Goal: Transaction & Acquisition: Book appointment/travel/reservation

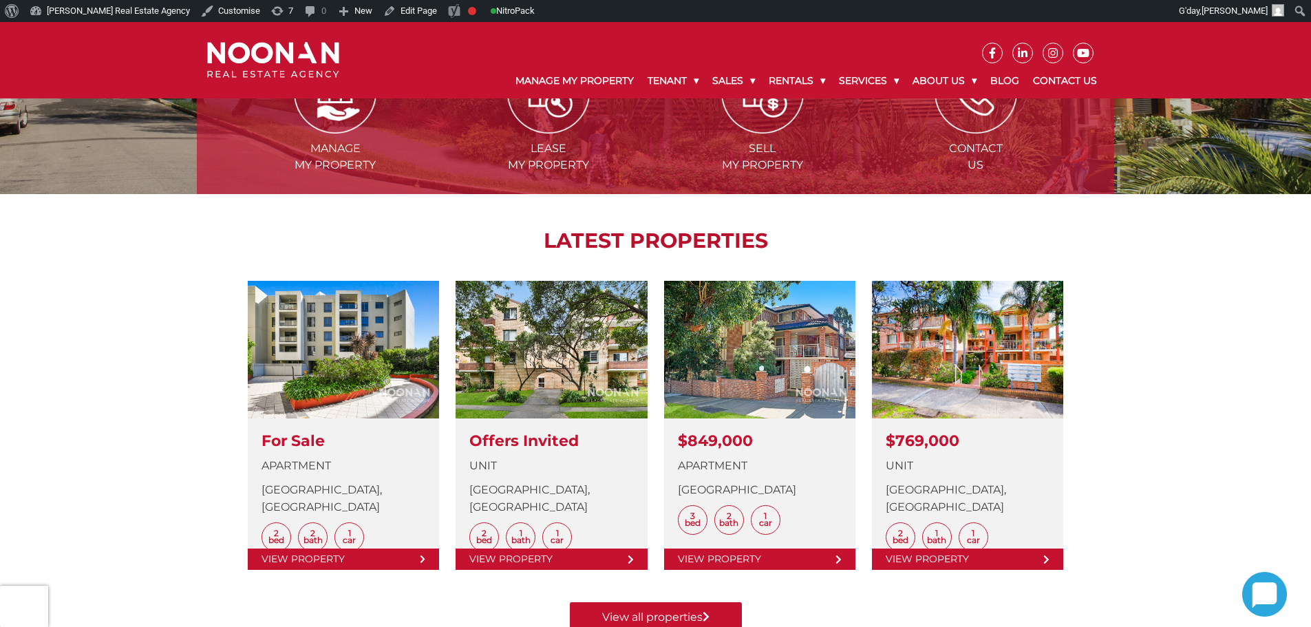
scroll to position [482, 0]
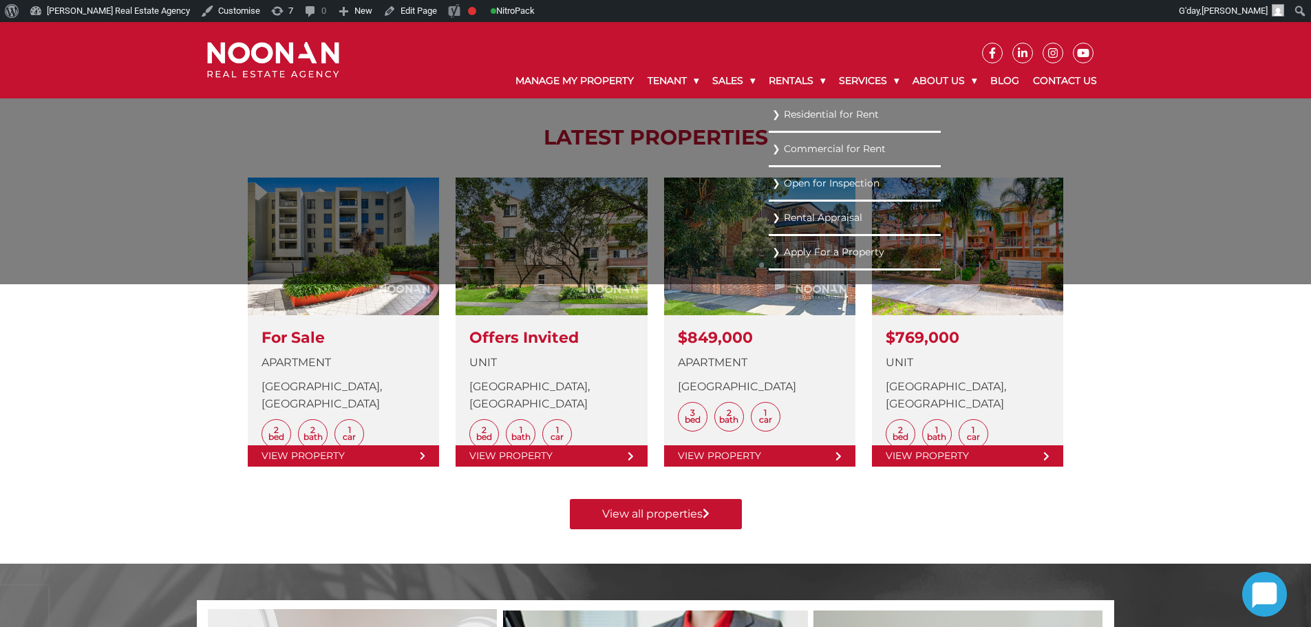
click at [806, 116] on link "Residential for Rent" at bounding box center [854, 114] width 165 height 19
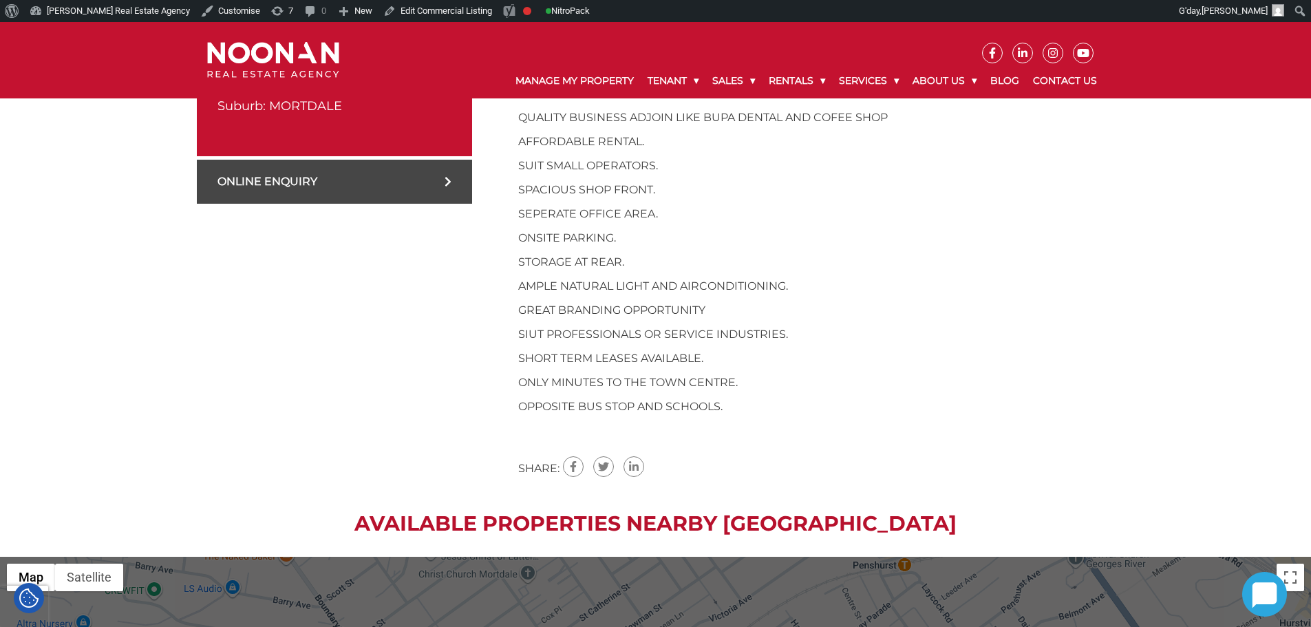
scroll to position [344, 0]
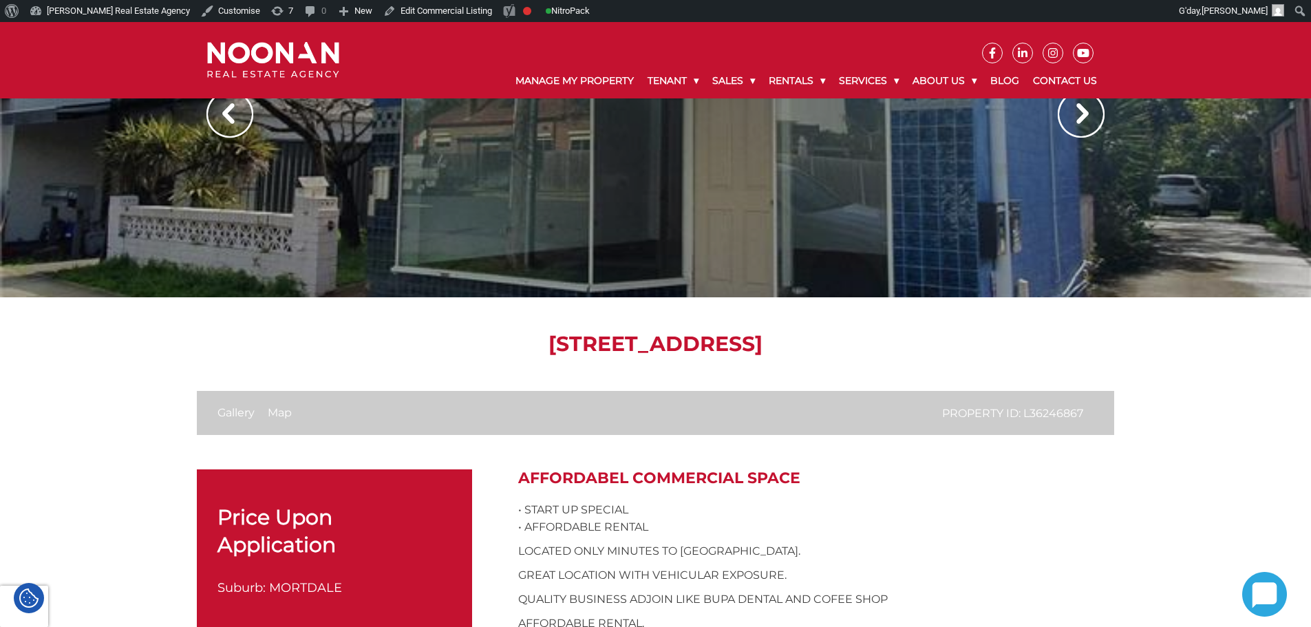
scroll to position [206, 0]
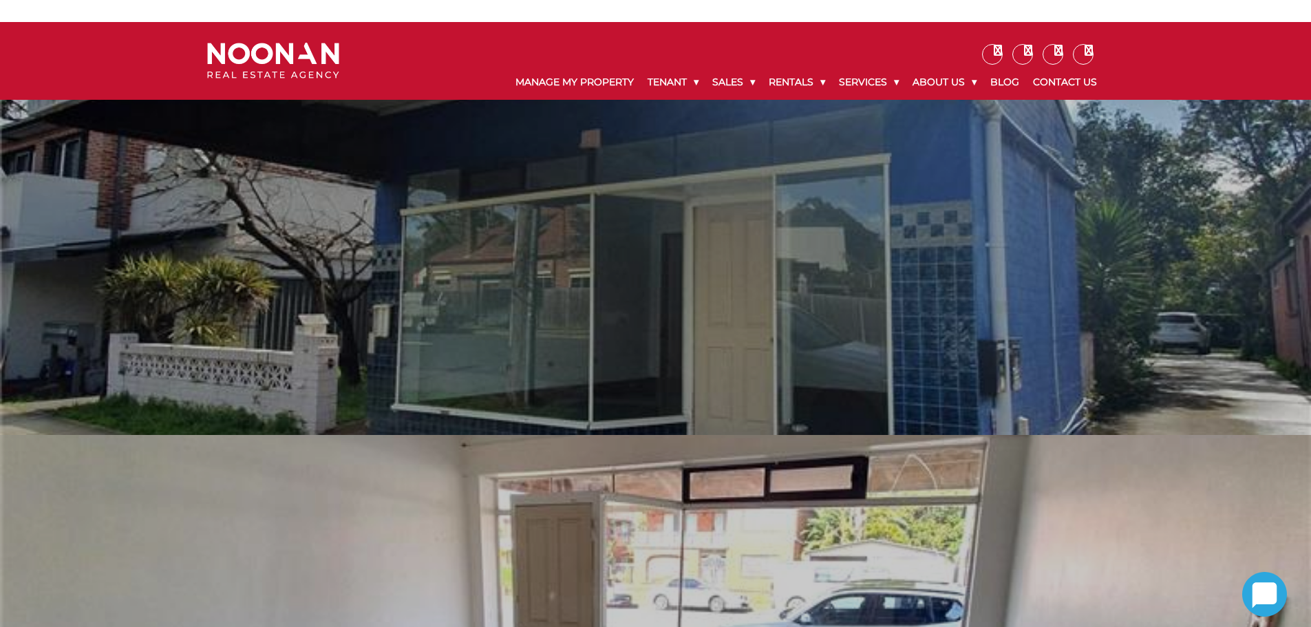
scroll to position [206, 0]
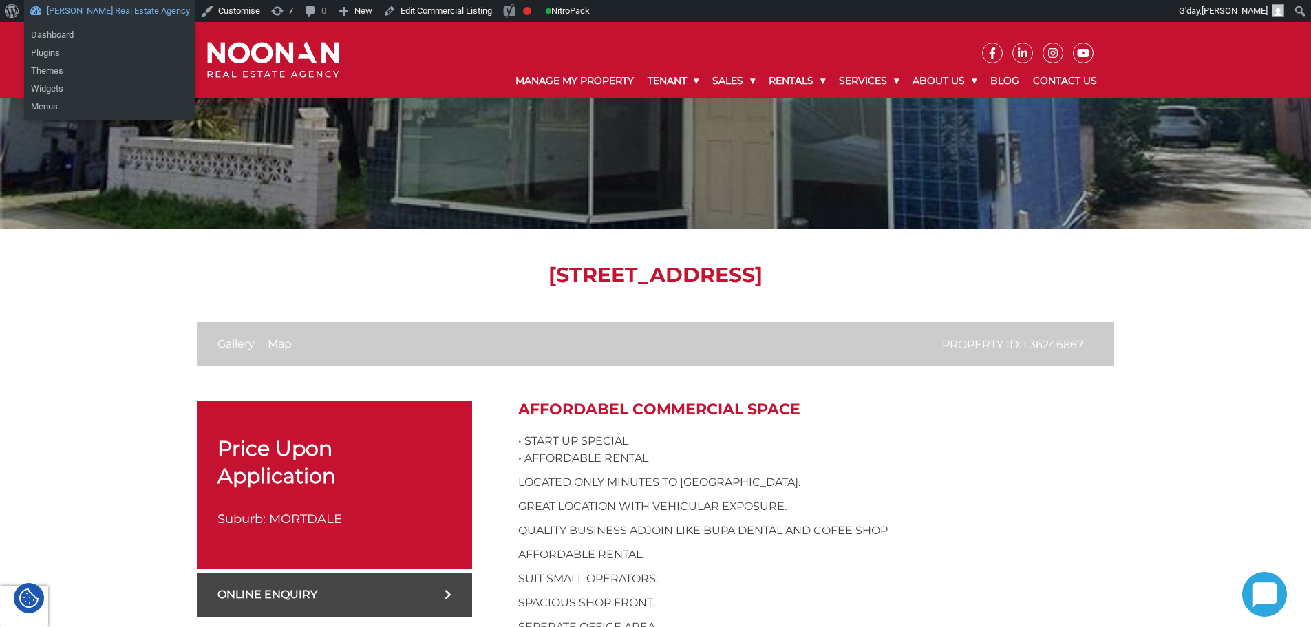
click at [78, 10] on link "[PERSON_NAME] Real Estate Agency" at bounding box center [109, 11] width 171 height 22
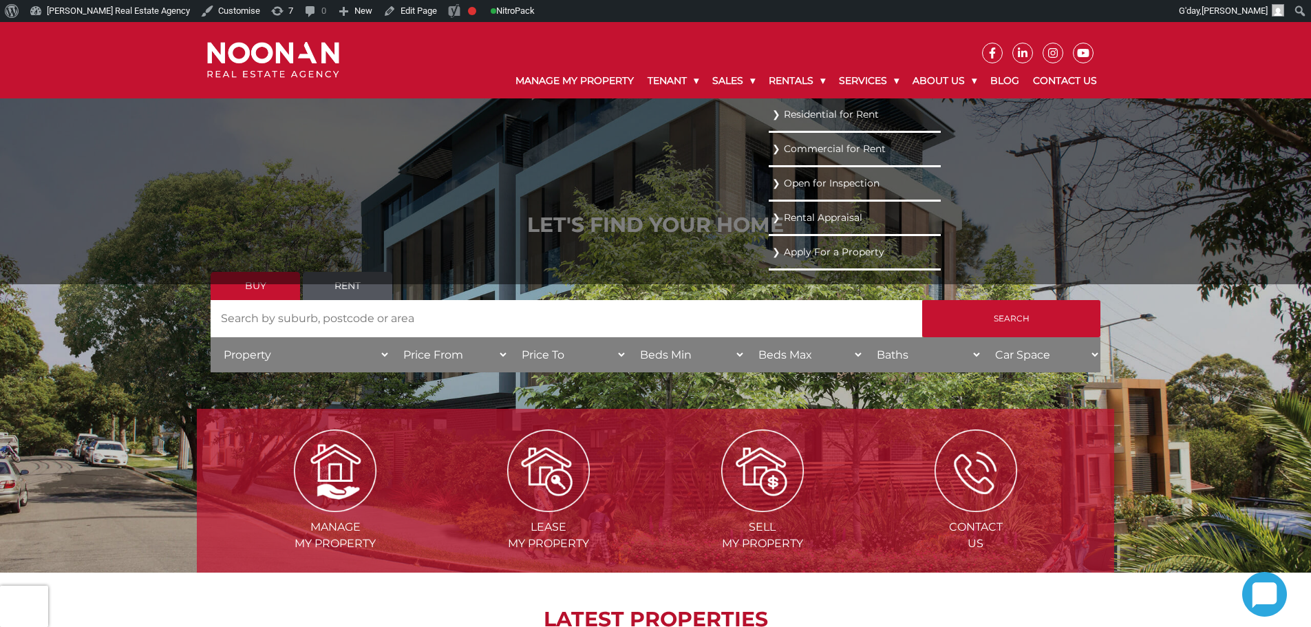
click at [797, 148] on link "Commercial for Rent" at bounding box center [854, 149] width 165 height 19
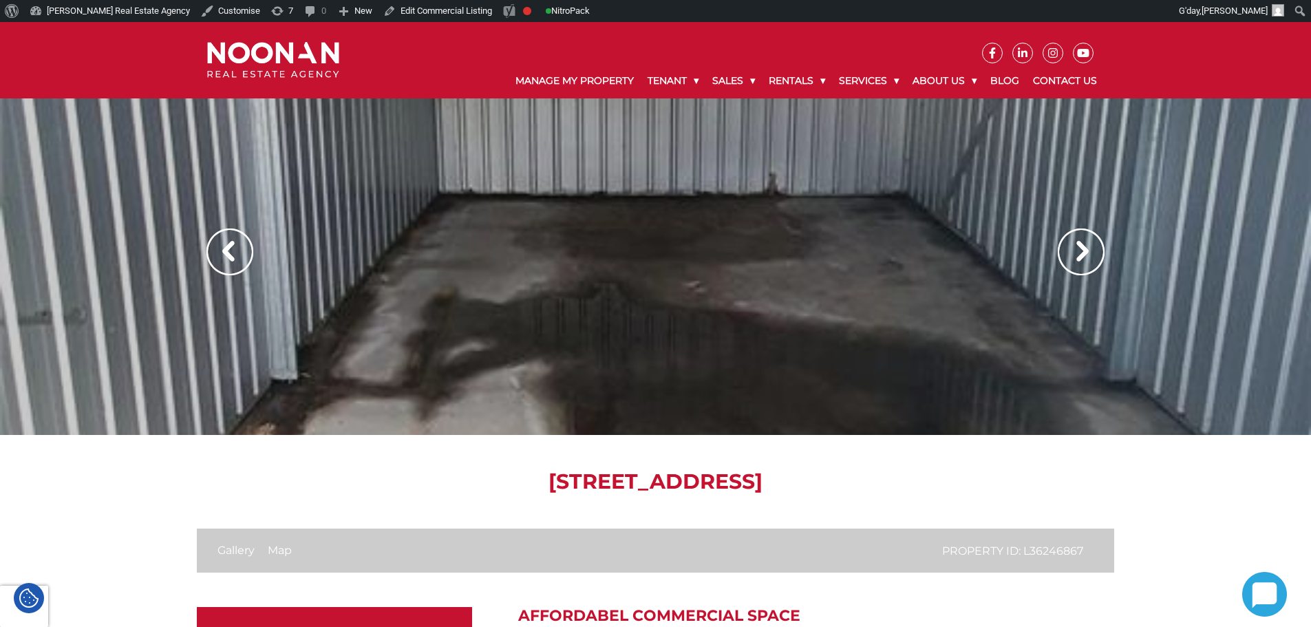
scroll to position [344, 0]
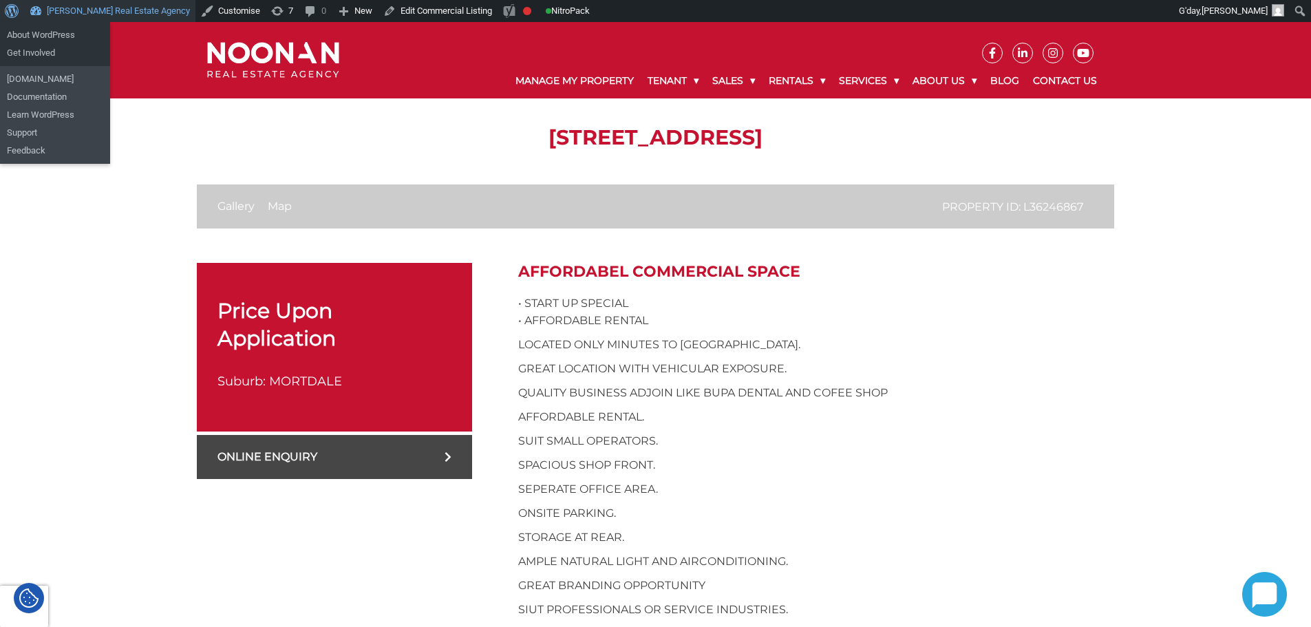
click at [86, 17] on link "[PERSON_NAME] Real Estate Agency" at bounding box center [109, 11] width 171 height 22
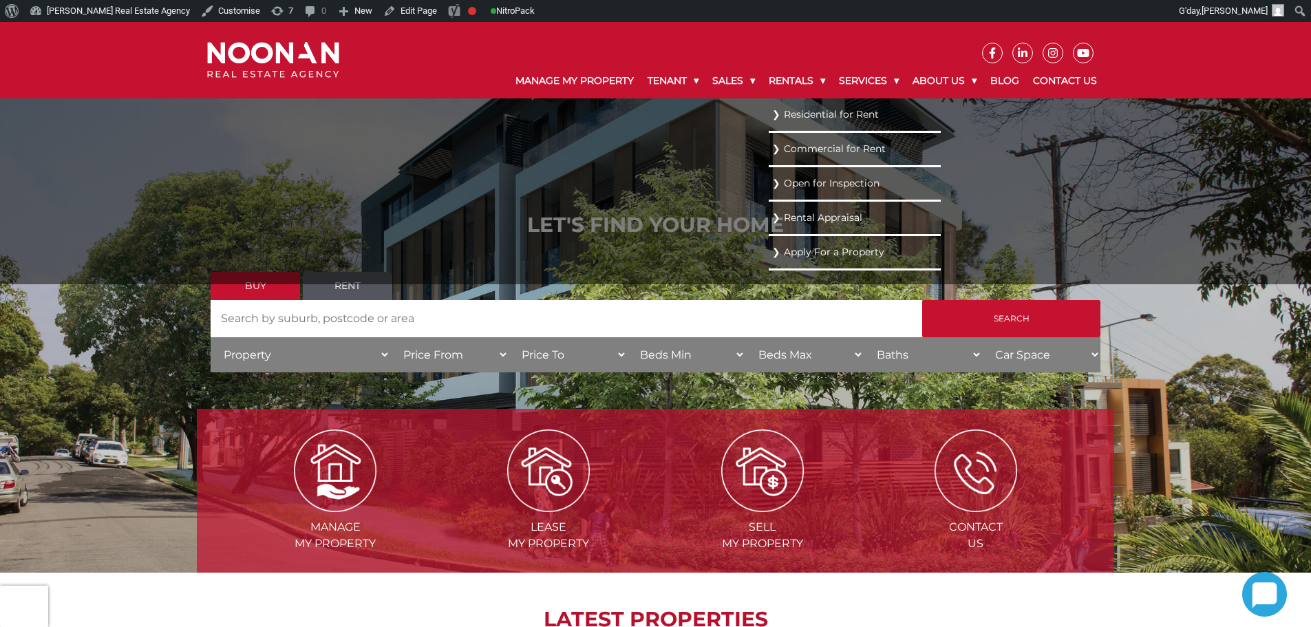
click at [784, 150] on link "Commercial for Rent" at bounding box center [854, 149] width 165 height 19
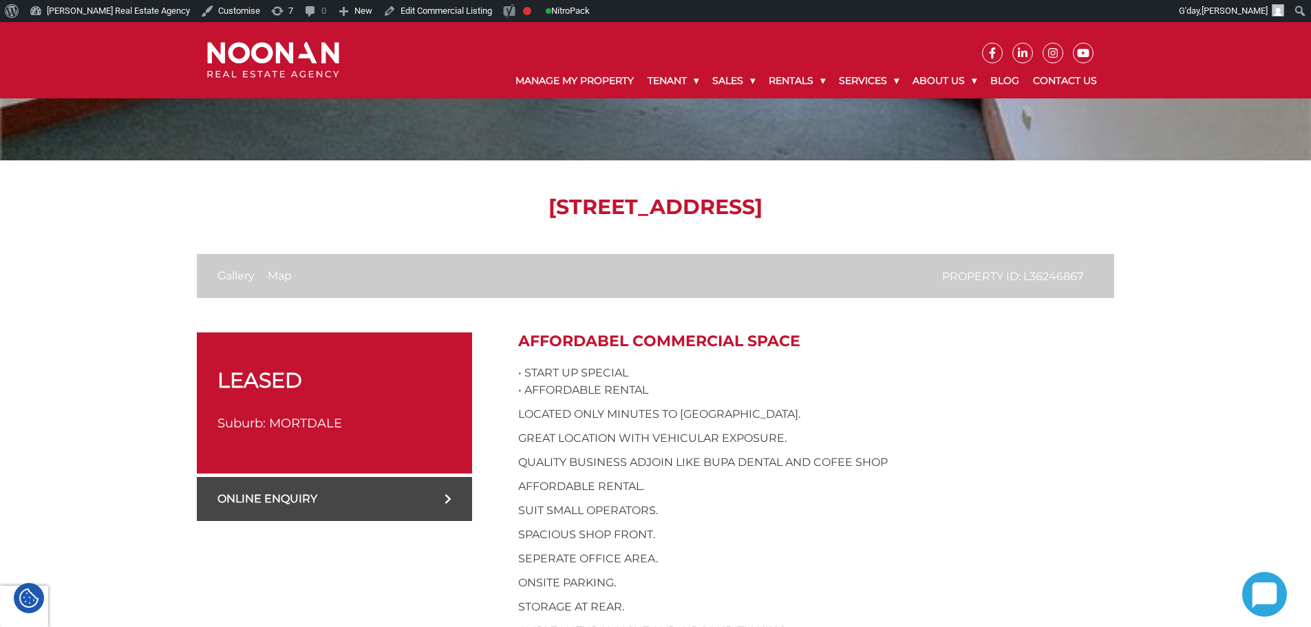
scroll to position [275, 0]
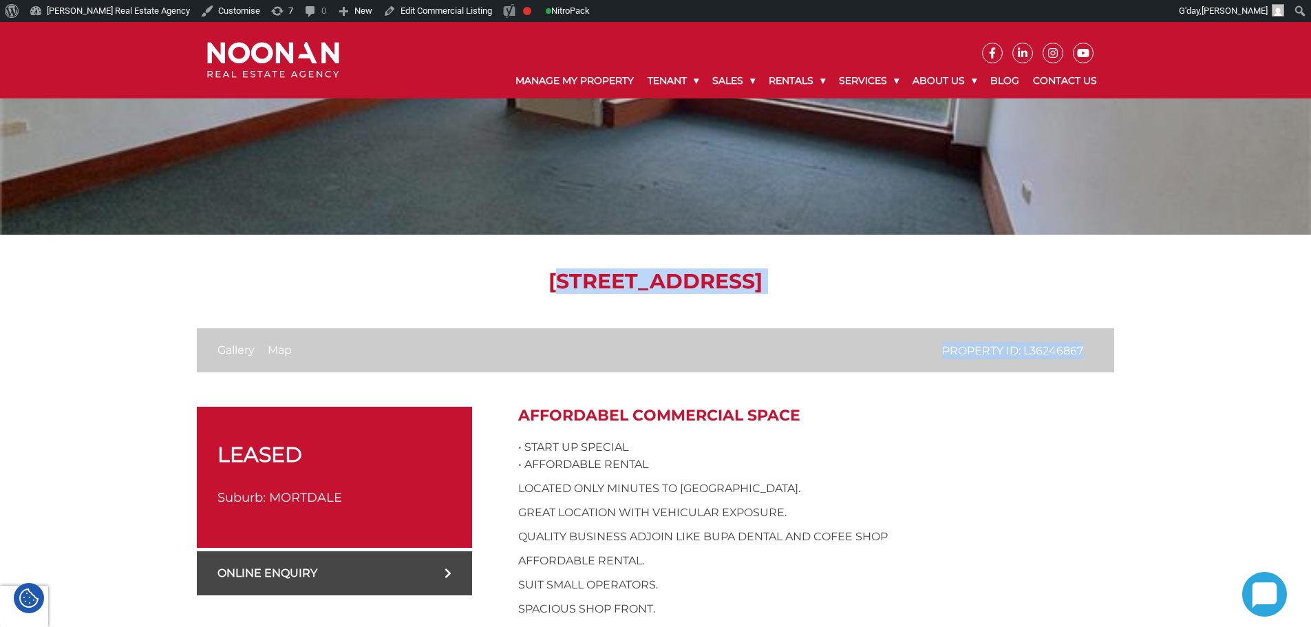
scroll to position [0, 0]
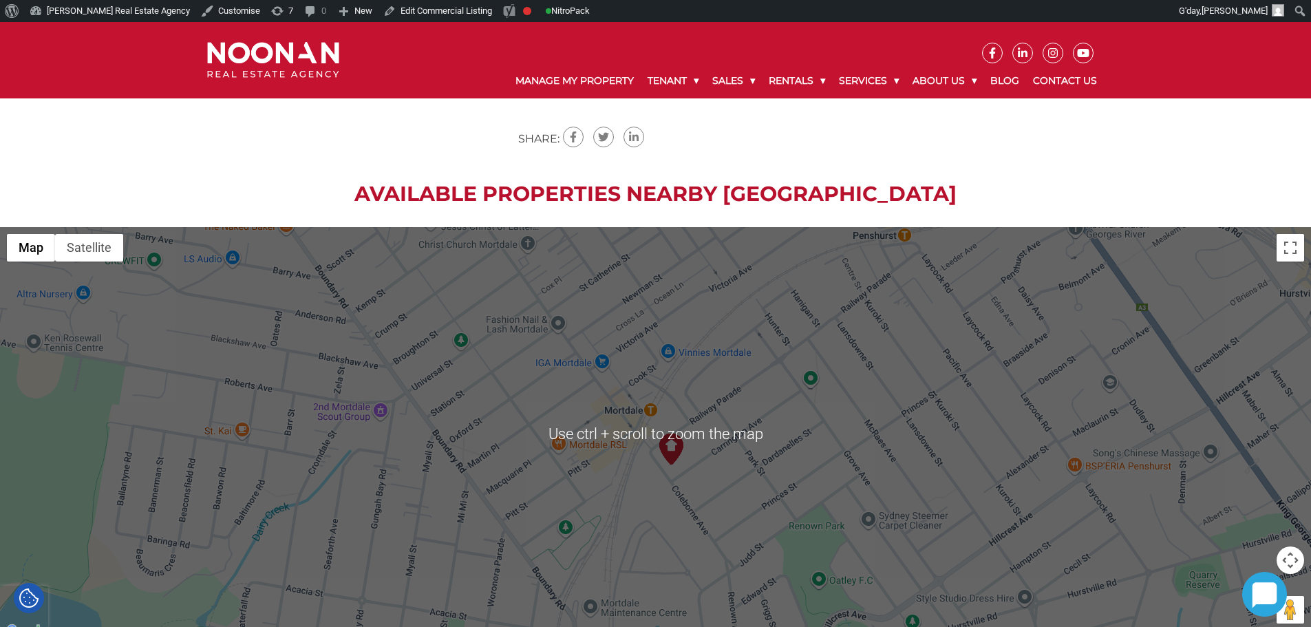
scroll to position [963, 0]
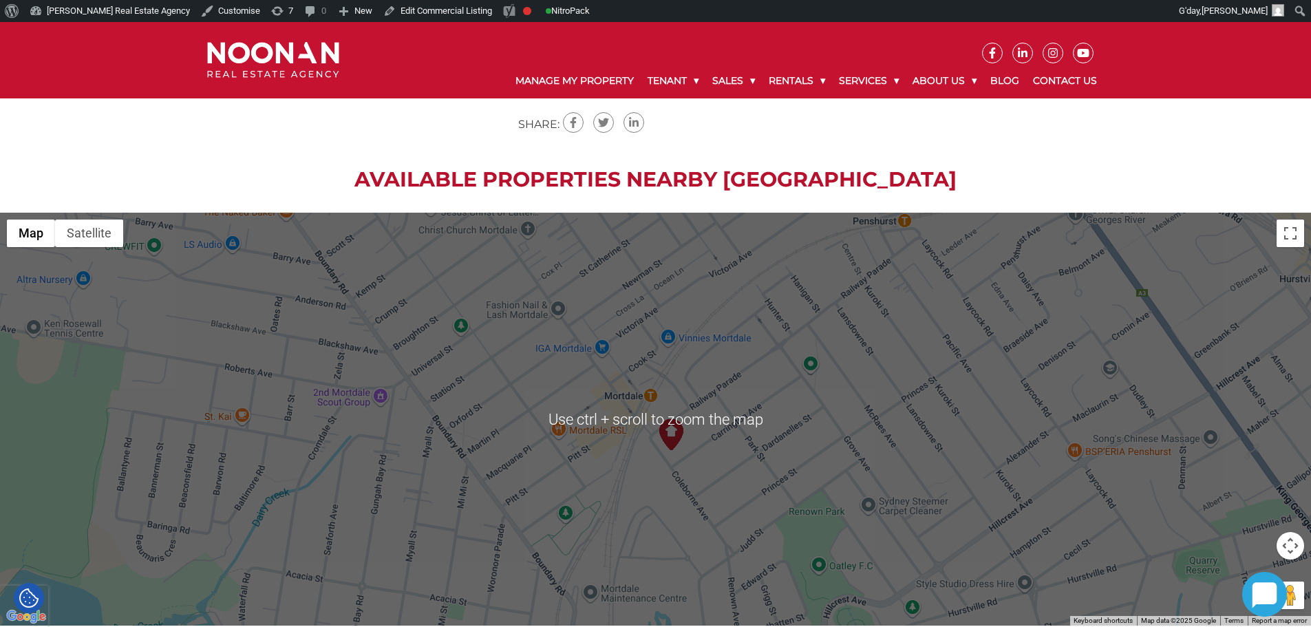
click at [412, 180] on h2 "Available Properties Nearby [GEOGRAPHIC_DATA]" at bounding box center [655, 179] width 1311 height 25
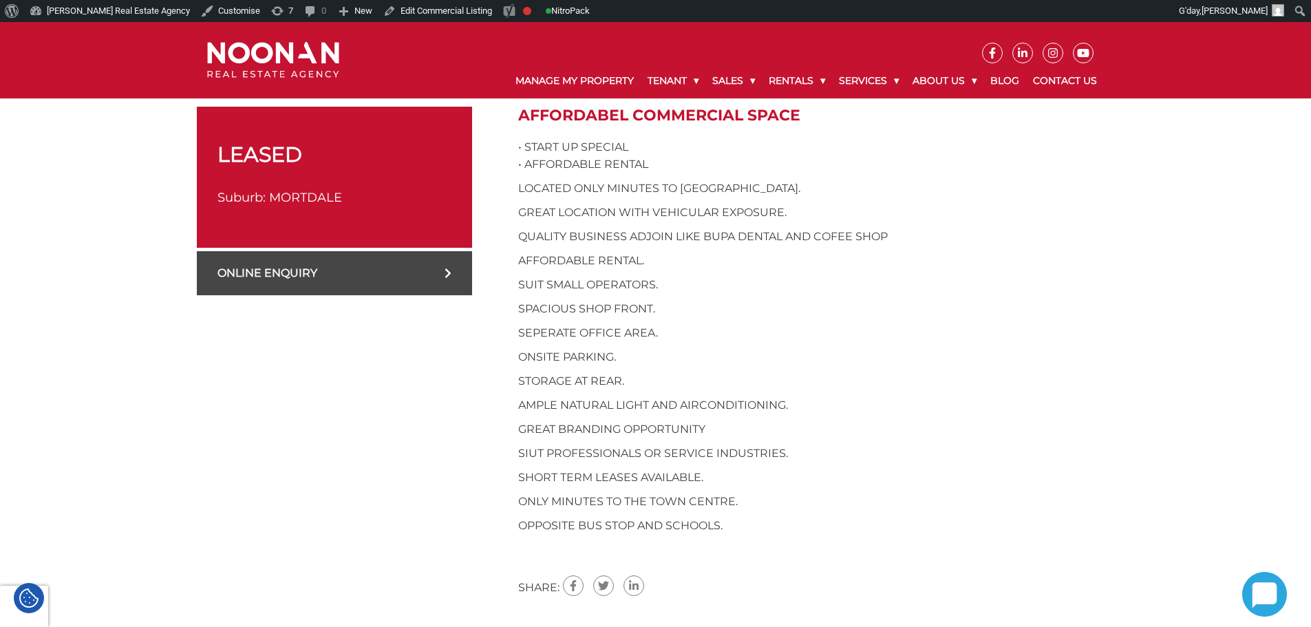
scroll to position [344, 0]
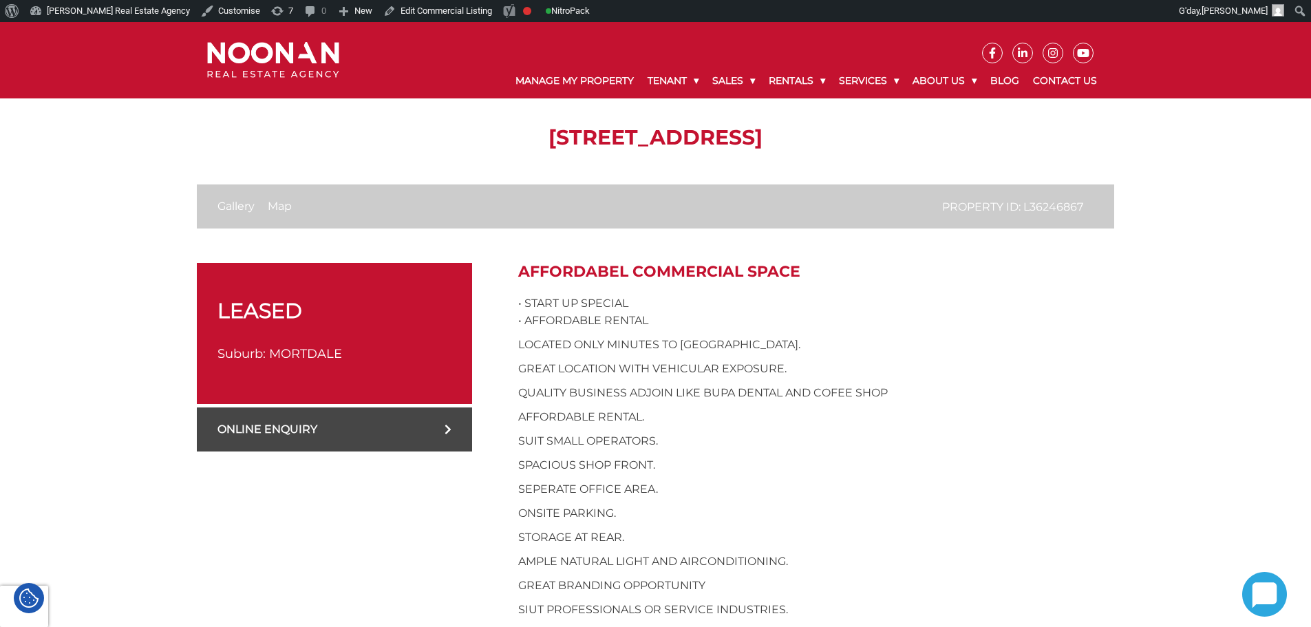
click at [524, 290] on div "AFFORDABEL COMMERCIAL SPACE • START UP SPECIAL • AFFORDABLE RENTAL LOCATED ONLY…" at bounding box center [816, 507] width 596 height 489
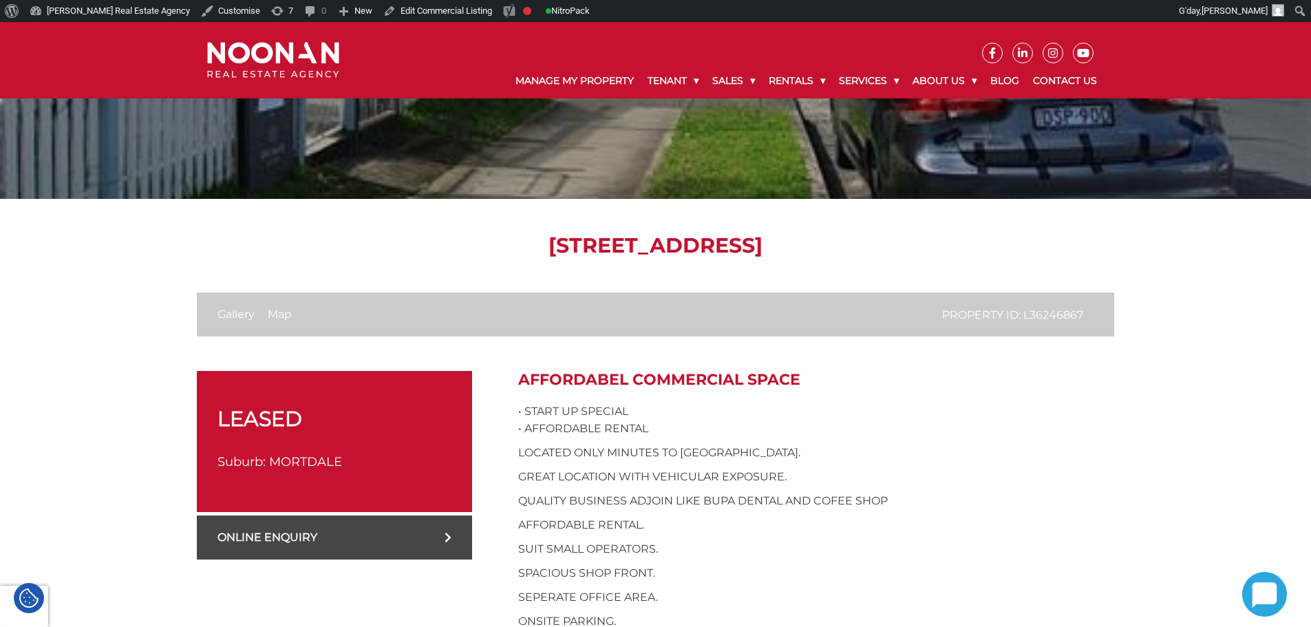
scroll to position [138, 0]
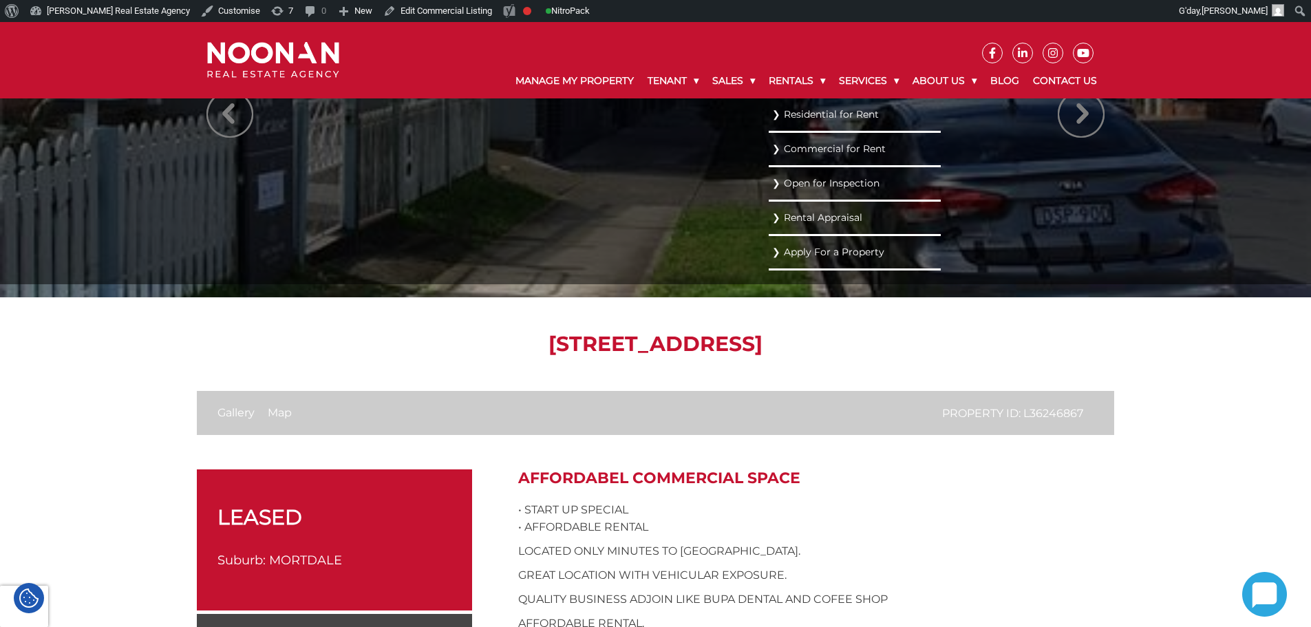
click at [802, 116] on link "Residential for Rent" at bounding box center [854, 114] width 165 height 19
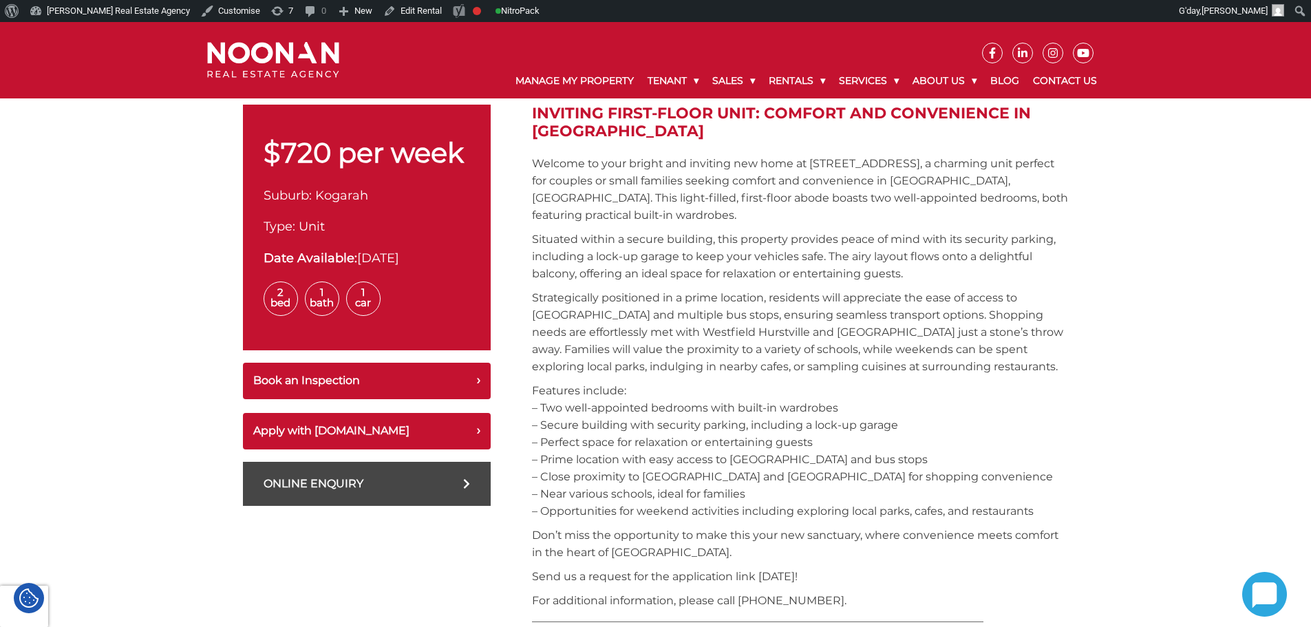
scroll to position [482, 0]
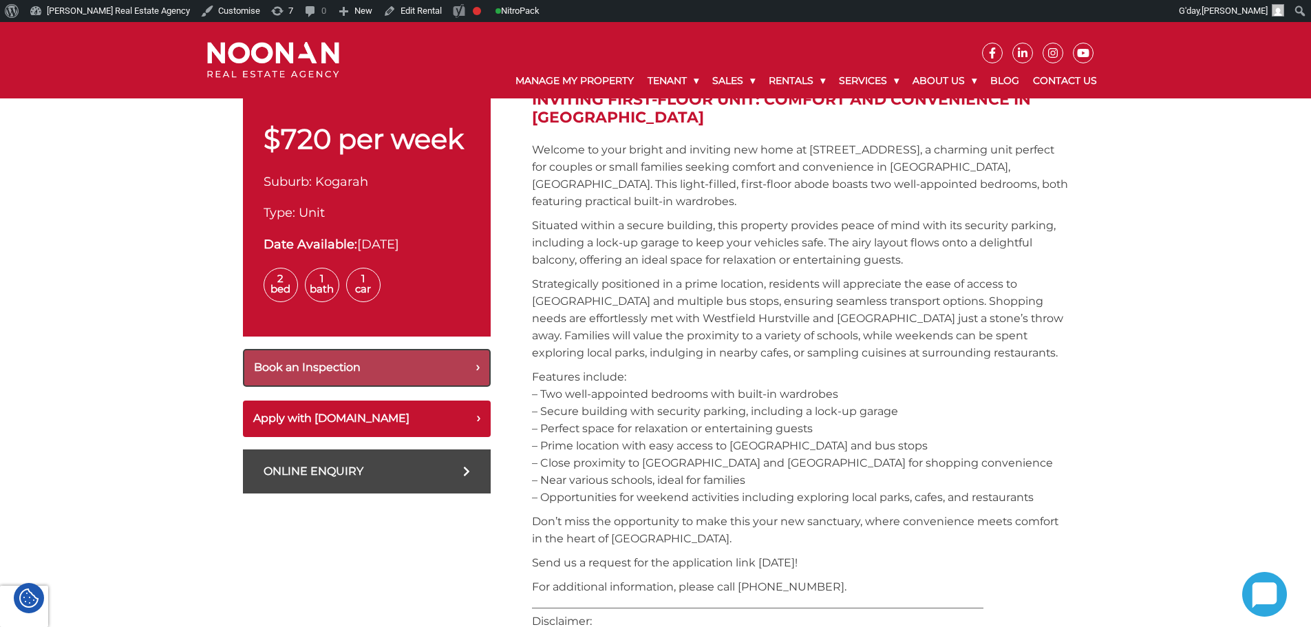
click at [419, 353] on button "Book an Inspection" at bounding box center [367, 368] width 248 height 38
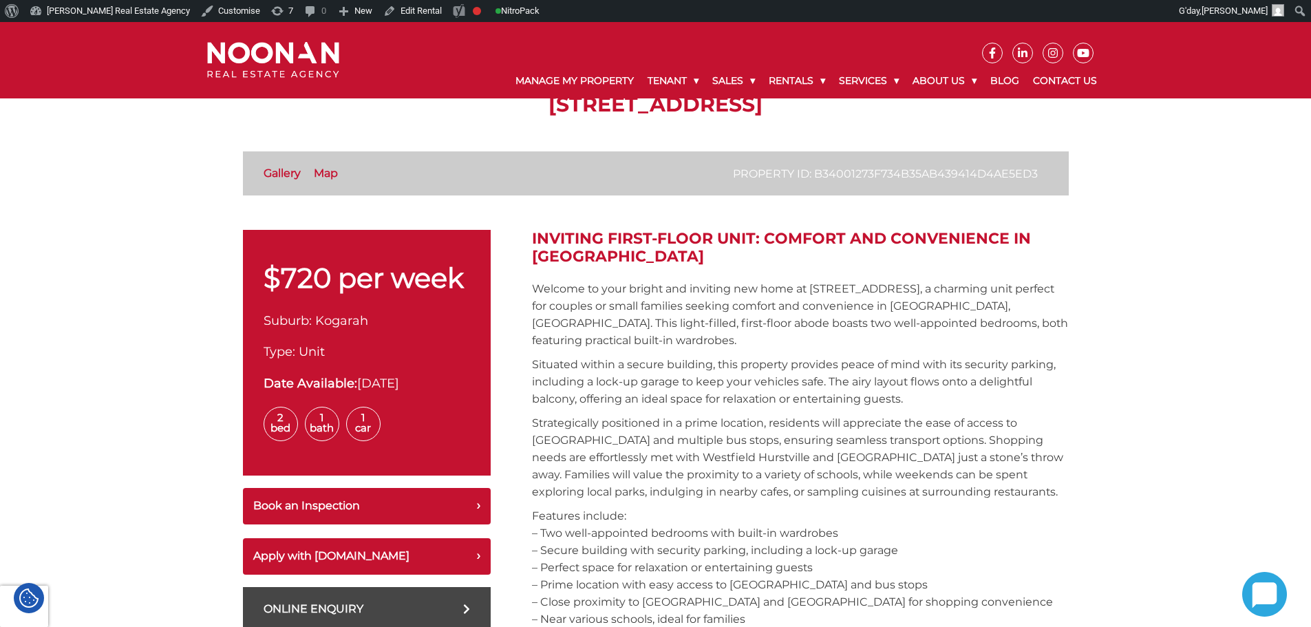
scroll to position [344, 0]
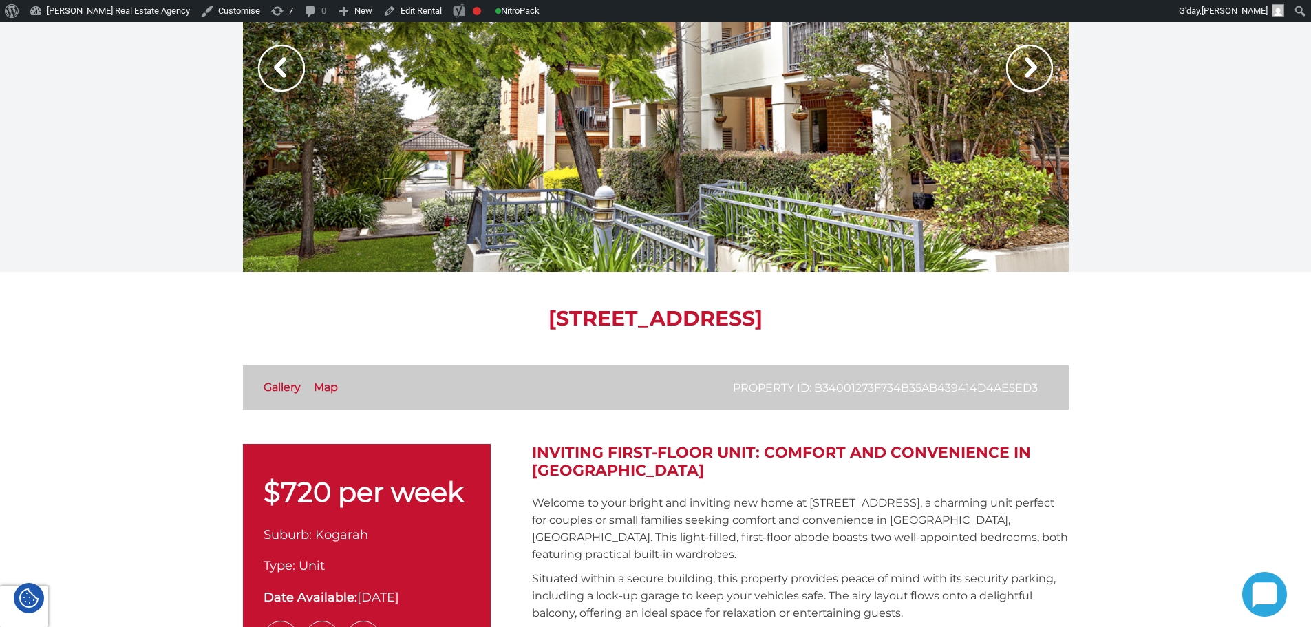
scroll to position [0, 0]
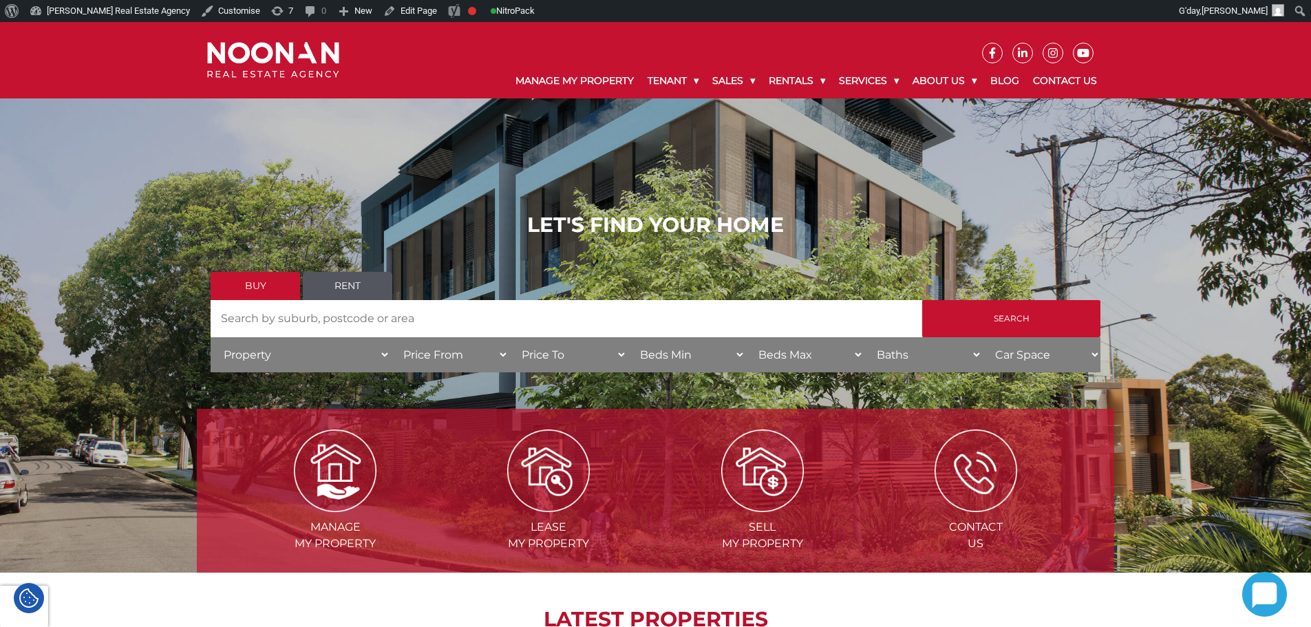
click at [341, 290] on link "Rent" at bounding box center [347, 286] width 89 height 28
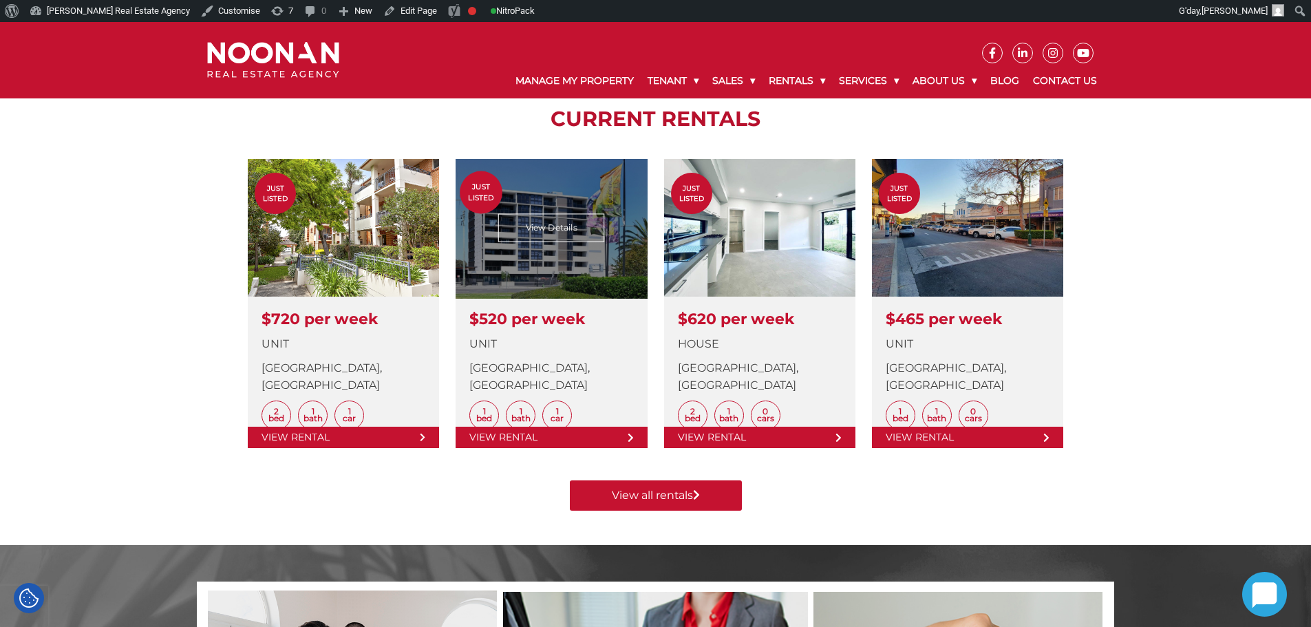
scroll to position [482, 0]
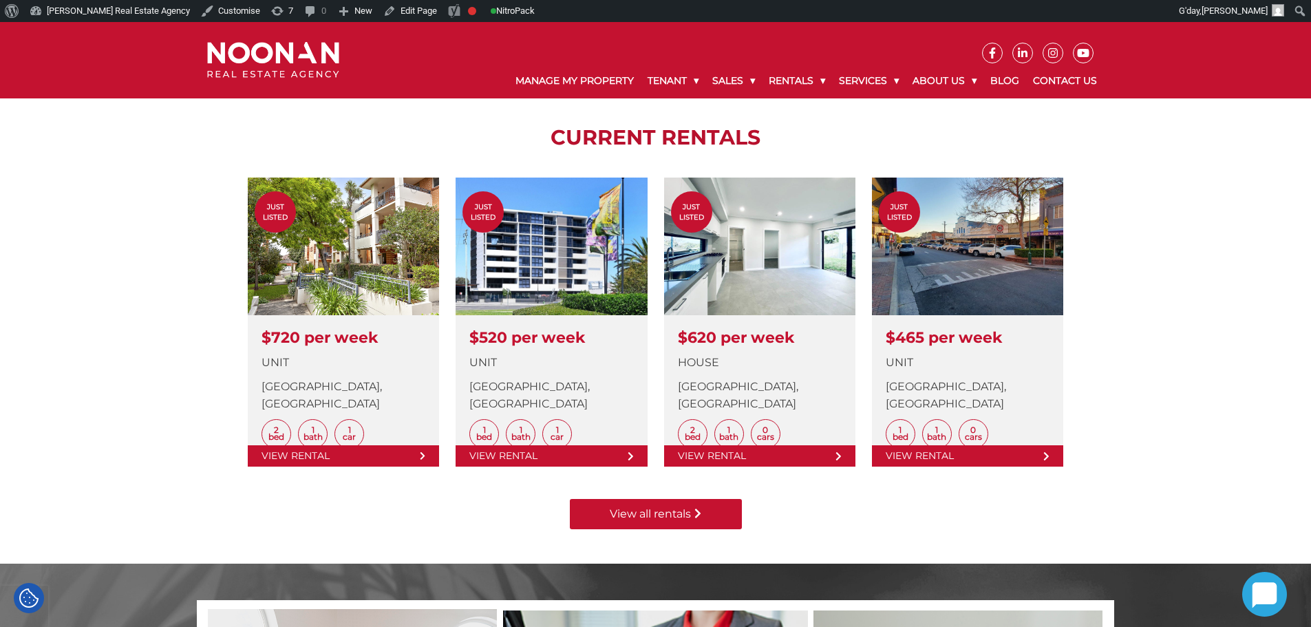
click at [660, 517] on link "View all rentals" at bounding box center [656, 514] width 172 height 30
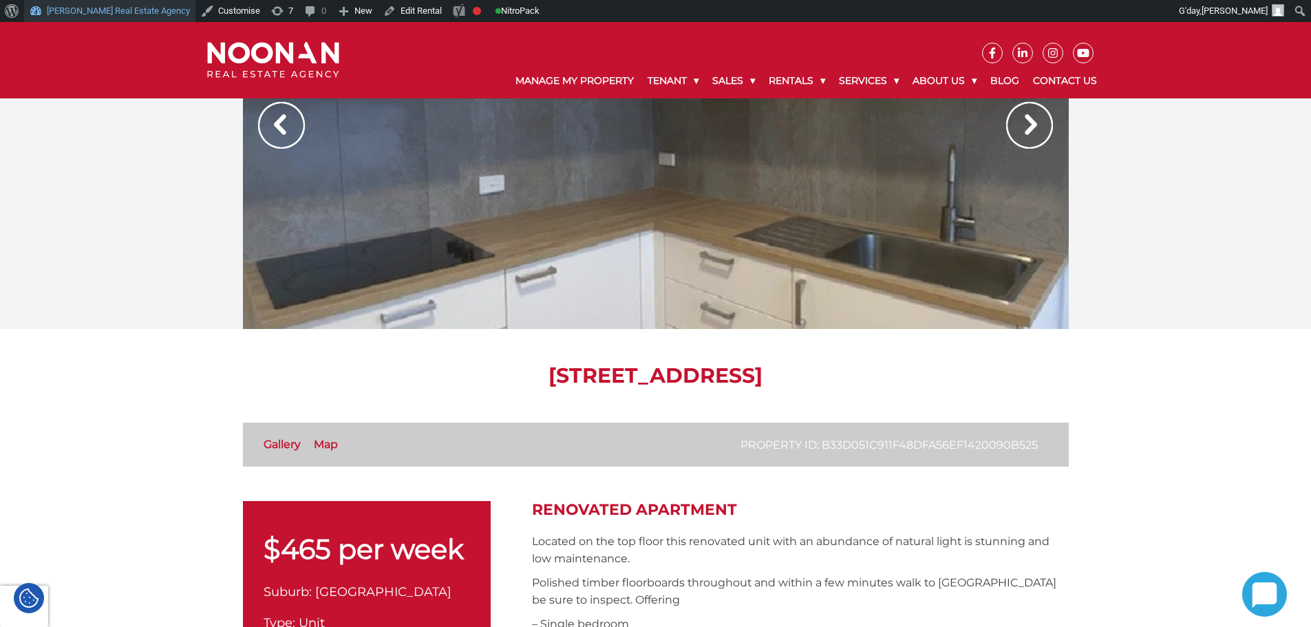
scroll to position [69, 0]
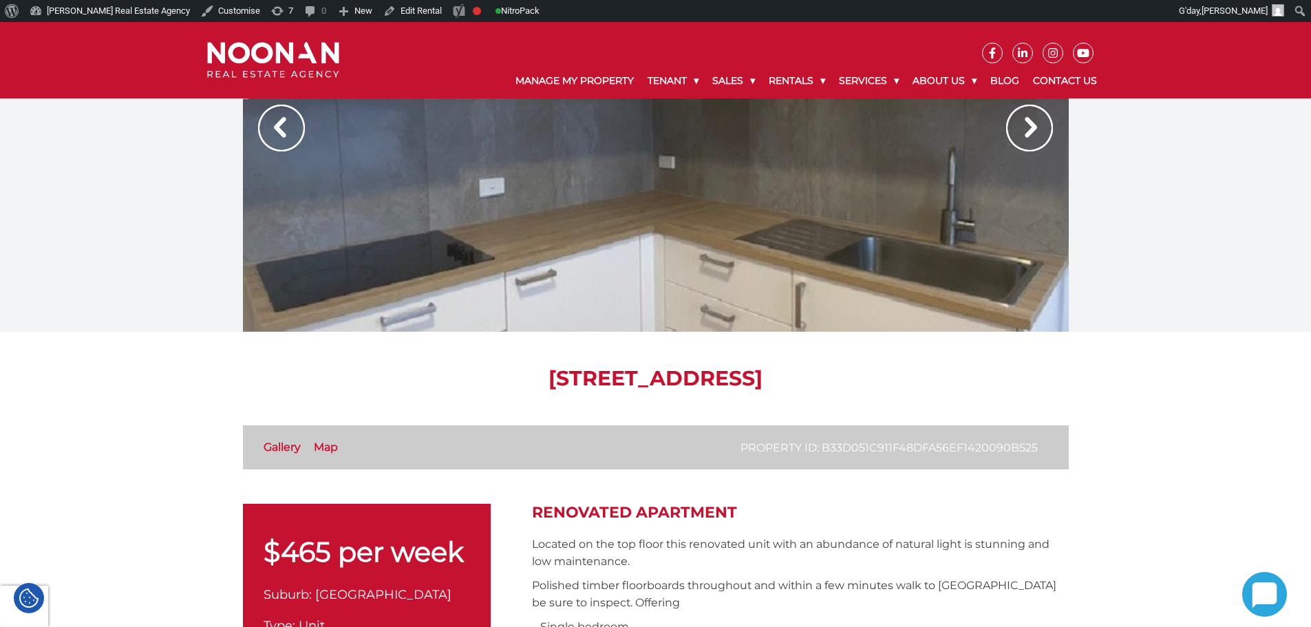
drag, startPoint x: 140, startPoint y: 294, endPoint x: 155, endPoint y: 321, distance: 30.5
click at [153, 318] on div at bounding box center [655, 142] width 1311 height 378
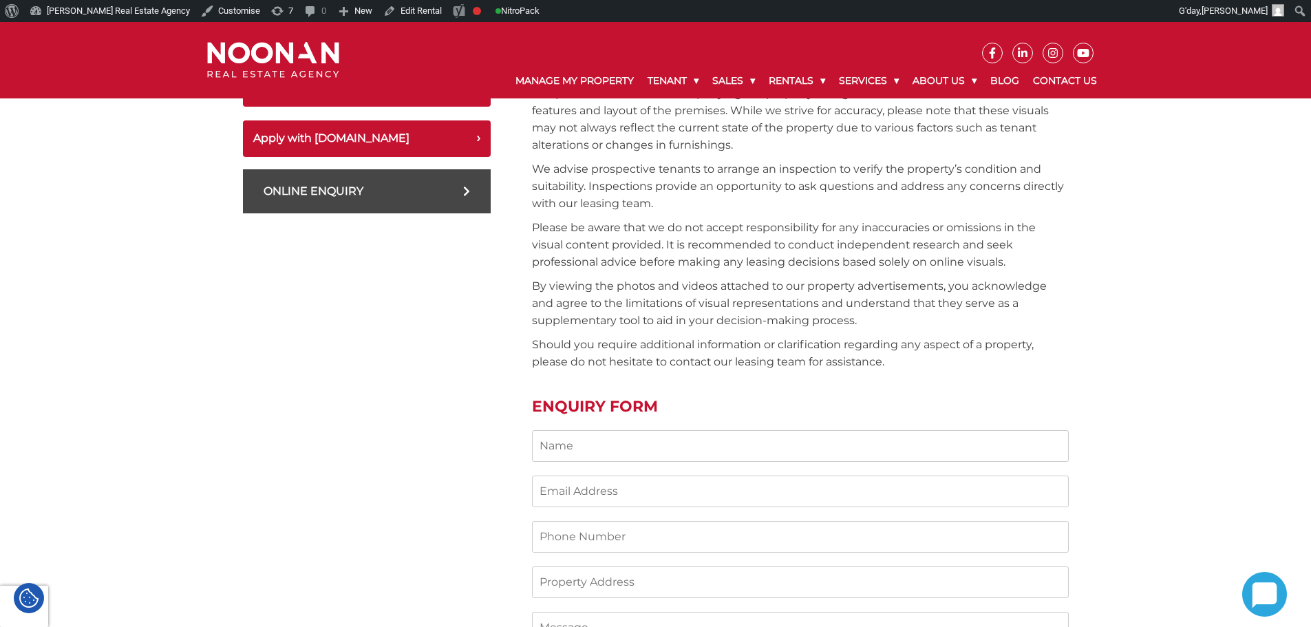
scroll to position [550, 0]
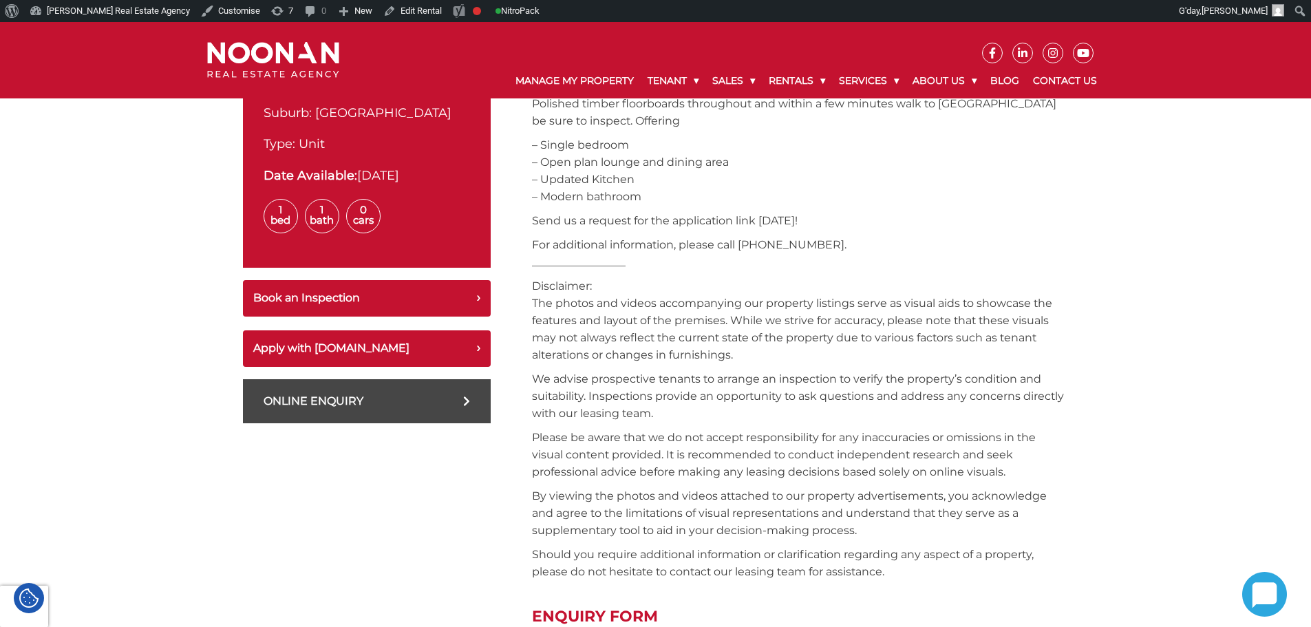
click at [698, 349] on p "Disclaimer: The photos and videos accompanying our property listings serve as v…" at bounding box center [800, 320] width 537 height 86
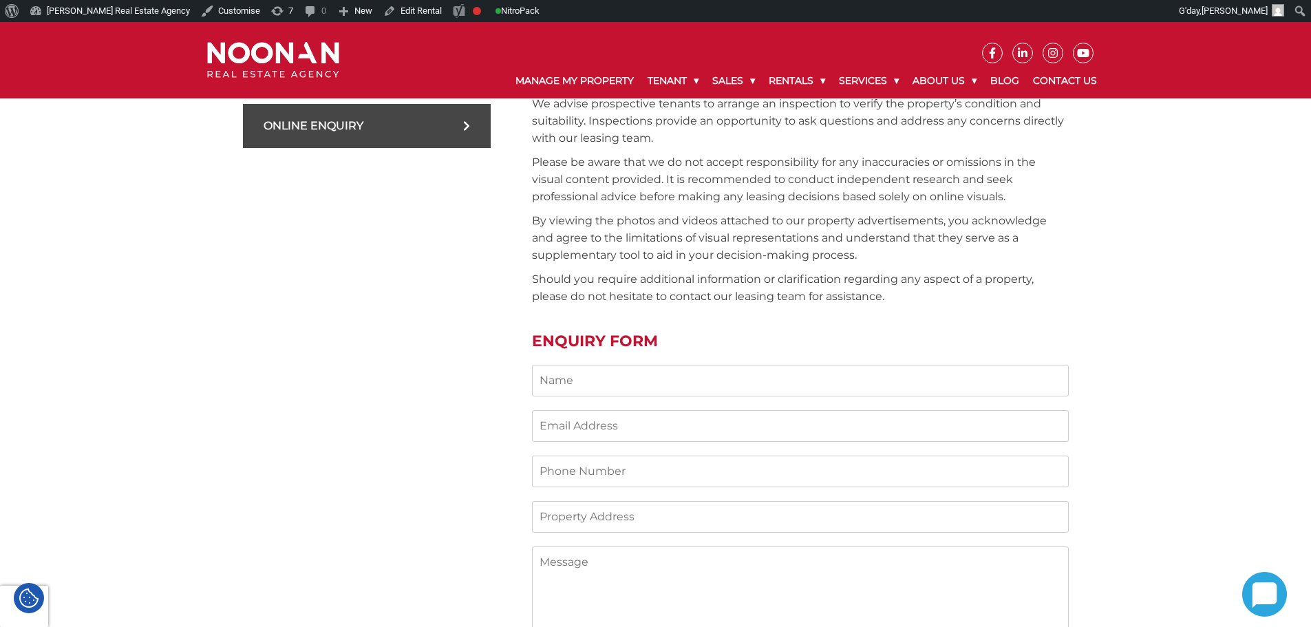
scroll to position [894, 0]
